Goal: Task Accomplishment & Management: Complete application form

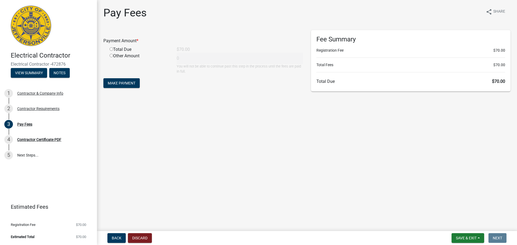
click at [110, 48] on input "radio" at bounding box center [111, 48] width 3 height 3
radio input "true"
type input "70"
click at [127, 80] on button "Make Payment" at bounding box center [121, 83] width 36 height 10
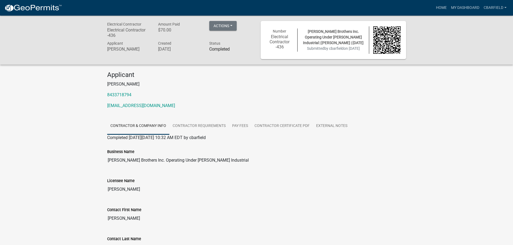
click at [194, 86] on p "[PERSON_NAME]" at bounding box center [256, 84] width 299 height 6
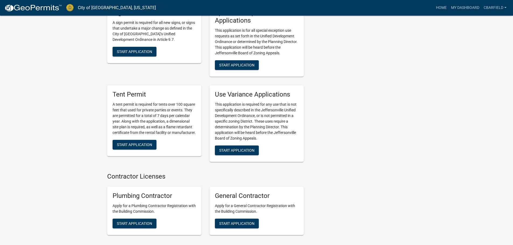
scroll to position [1172, 0]
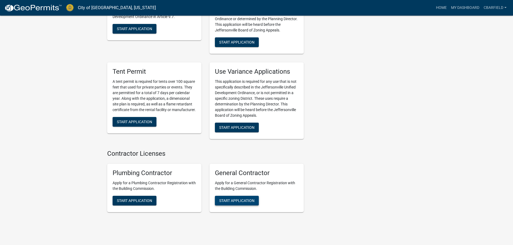
click at [224, 199] on span "Start Application" at bounding box center [236, 201] width 35 height 4
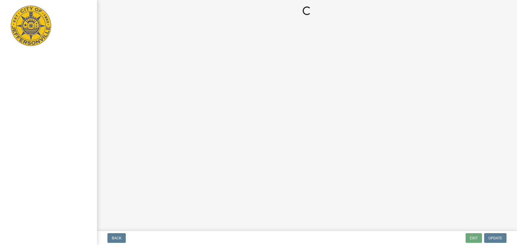
select select "SC"
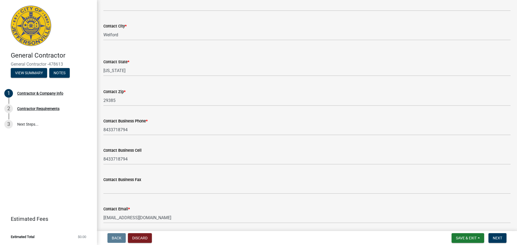
scroll to position [210, 0]
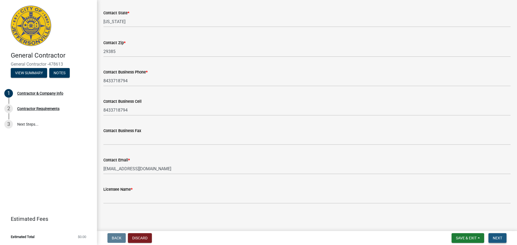
click at [496, 237] on span "Next" at bounding box center [497, 238] width 9 height 4
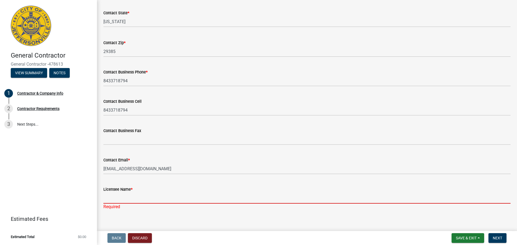
click at [183, 199] on input "Licensee Name *" at bounding box center [306, 198] width 407 height 11
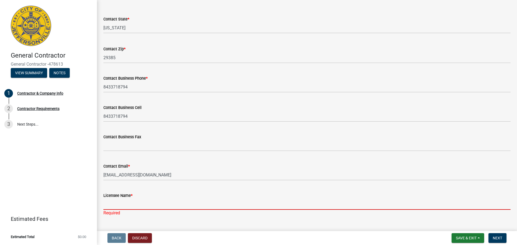
scroll to position [217, 0]
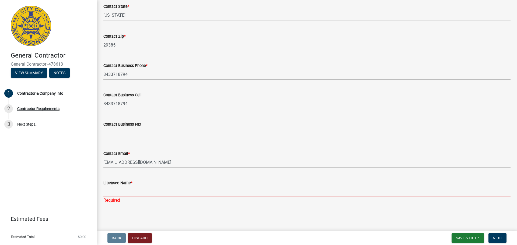
click at [123, 191] on input "Licensee Name *" at bounding box center [306, 191] width 407 height 11
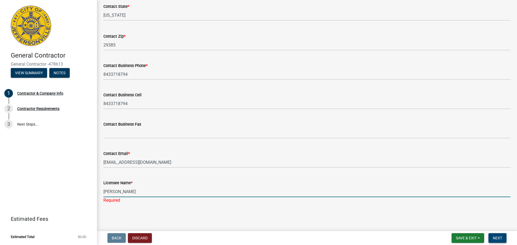
type input "Mike Scruggs"
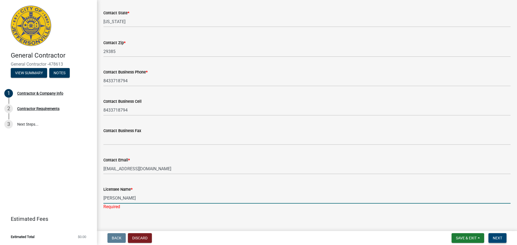
click at [497, 234] on button "Next" at bounding box center [497, 238] width 18 height 10
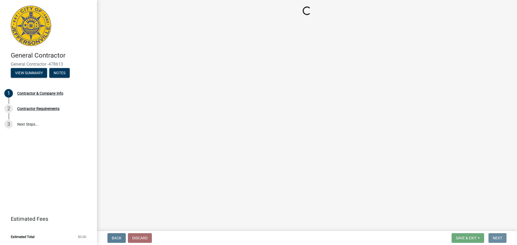
scroll to position [0, 0]
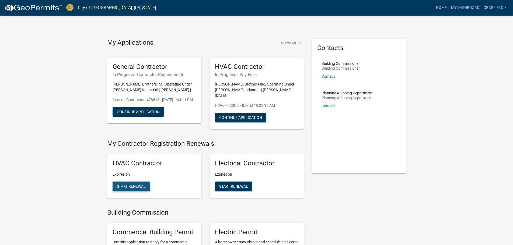
click at [129, 186] on span "Start Renewal" at bounding box center [131, 186] width 29 height 4
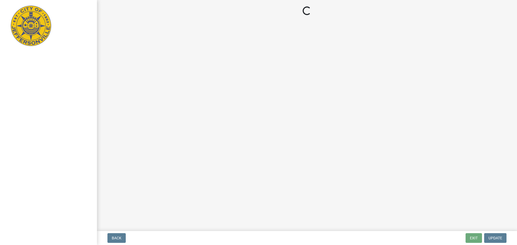
select select "SC"
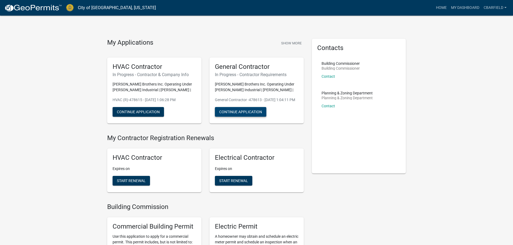
click at [230, 117] on button "Continue Application" at bounding box center [240, 112] width 51 height 10
